Goal: Check status: Check status

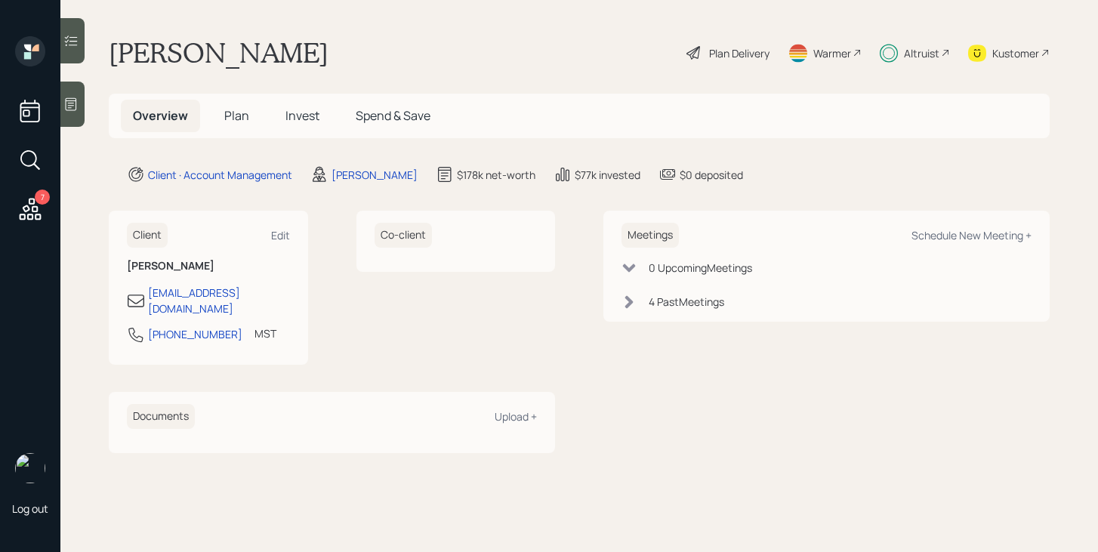
click at [295, 109] on span "Invest" at bounding box center [302, 115] width 34 height 17
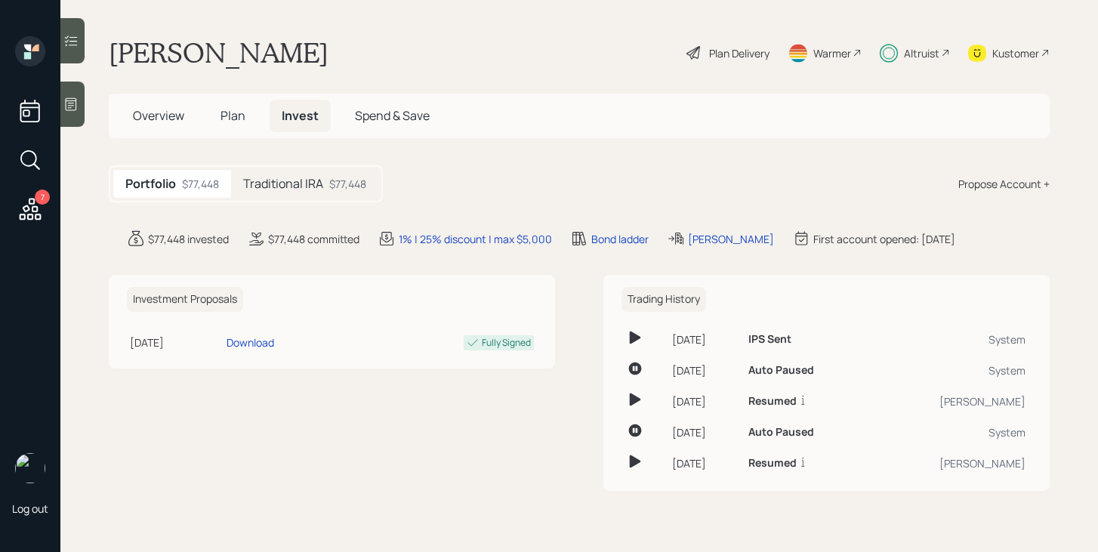
click at [323, 189] on h5 "Traditional IRA" at bounding box center [283, 184] width 80 height 14
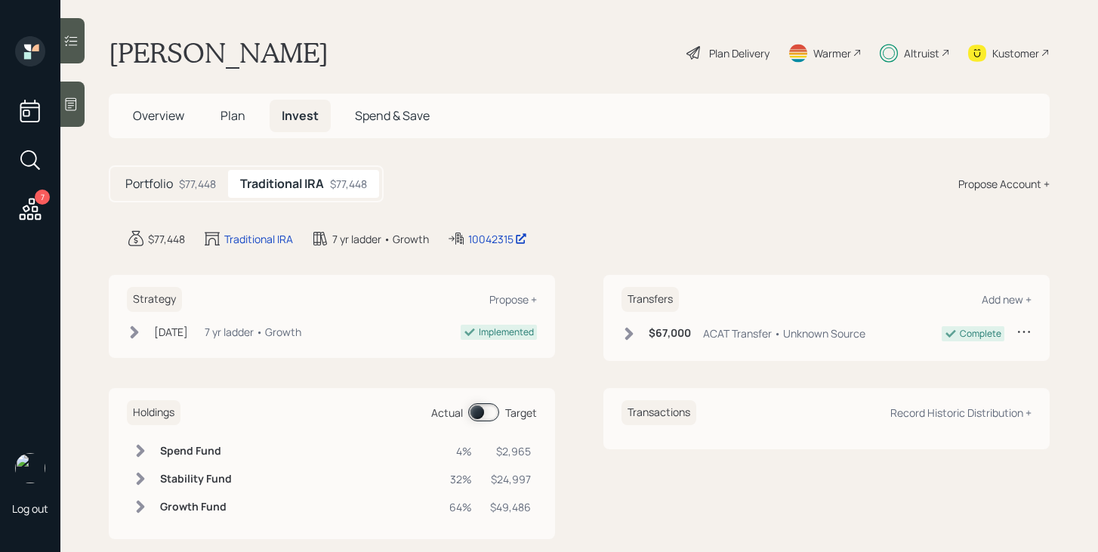
click at [217, 189] on div "Portfolio $77,448" at bounding box center [170, 184] width 115 height 28
